Goal: Task Accomplishment & Management: Manage account settings

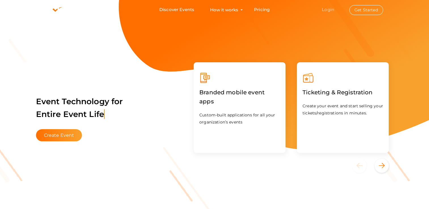
click at [333, 8] on link "Login" at bounding box center [327, 9] width 12 height 5
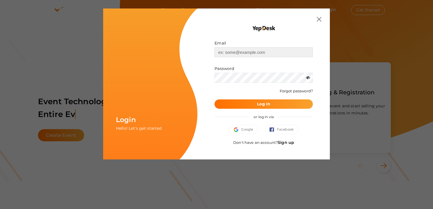
type input "[EMAIL_ADDRESS][DOMAIN_NAME]"
click at [260, 105] on b "Log In" at bounding box center [263, 103] width 13 height 5
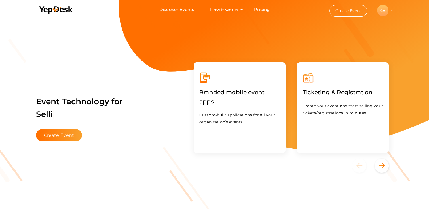
click at [384, 12] on div "CA" at bounding box center [382, 10] width 11 height 11
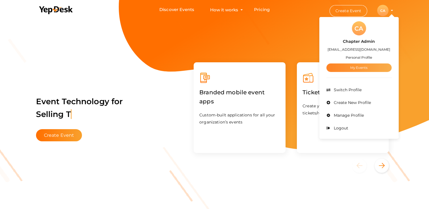
click at [352, 67] on link "My Events" at bounding box center [358, 67] width 65 height 8
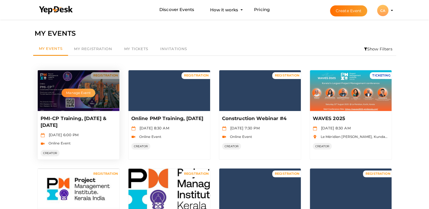
click at [74, 91] on button "Manage Event" at bounding box center [77, 93] width 33 height 8
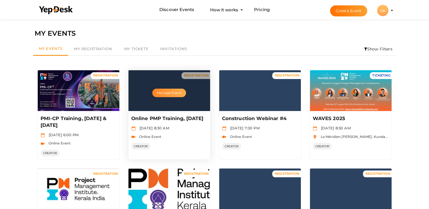
click at [169, 93] on button "Manage Event" at bounding box center [168, 93] width 33 height 8
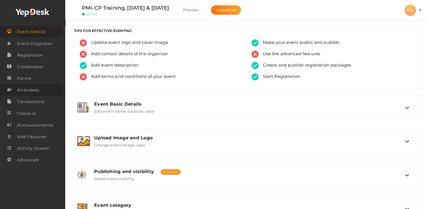
click at [25, 90] on span "Attendees" at bounding box center [28, 89] width 22 height 11
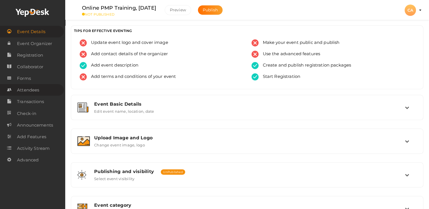
click at [31, 92] on span "Attendees" at bounding box center [28, 89] width 22 height 11
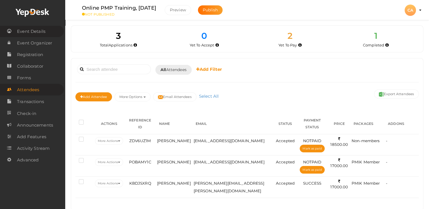
click at [30, 35] on span "Event Details" at bounding box center [31, 31] width 28 height 11
